Goal: Find contact information: Find contact information

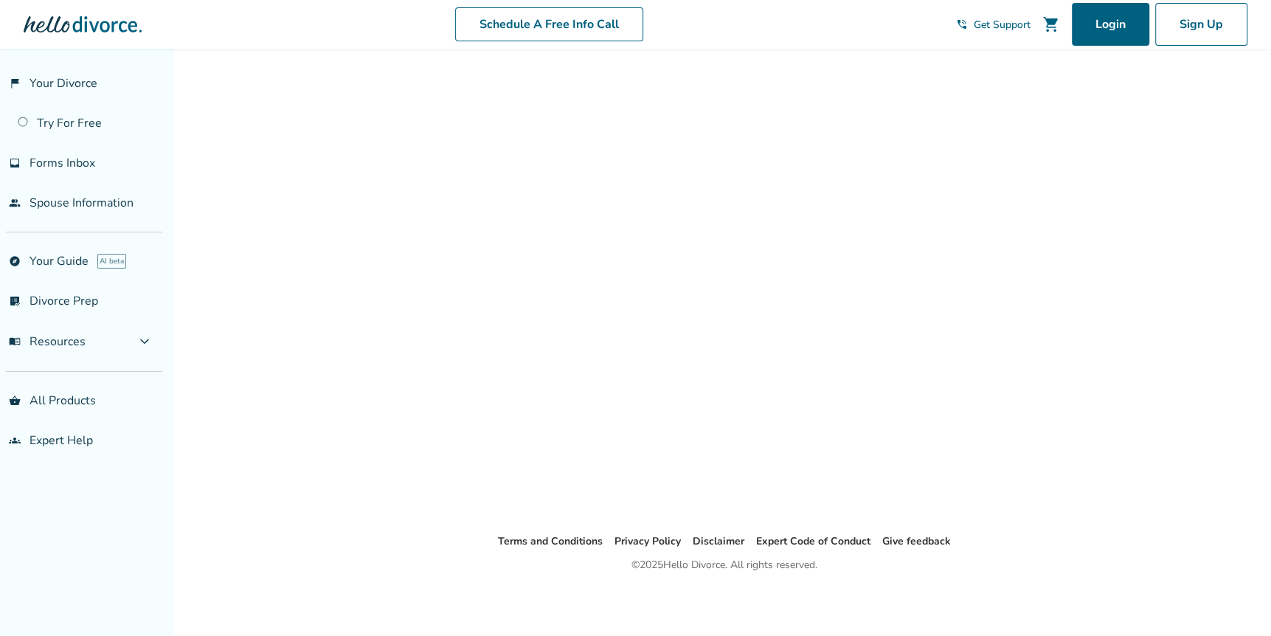
scroll to position [49, 0]
